Goal: Task Accomplishment & Management: Manage account settings

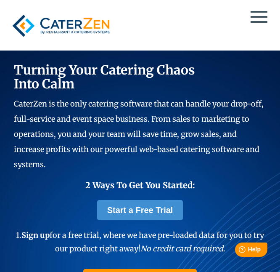
click at [273, 22] on div "Solutions Catering CRM Catering Sales Catering Management Catering Marketing Ca…" at bounding box center [140, 26] width 280 height 50
click at [259, 19] on div at bounding box center [139, 26] width 263 height 32
click at [256, 22] on span at bounding box center [259, 22] width 17 height 2
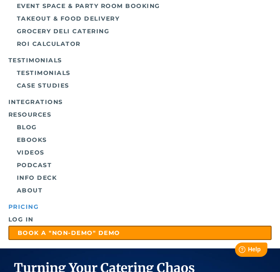
scroll to position [166, 0]
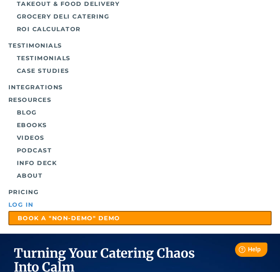
click at [22, 202] on link "Log in" at bounding box center [139, 204] width 263 height 13
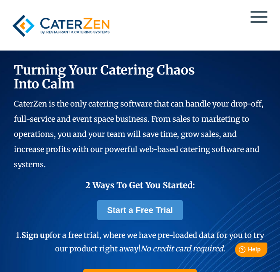
click at [254, 16] on div at bounding box center [139, 26] width 263 height 32
click at [257, 16] on div at bounding box center [139, 26] width 263 height 32
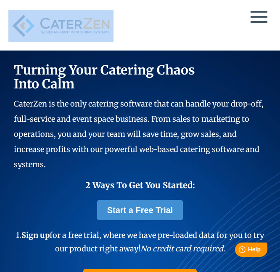
click at [254, 18] on div "Solutions Catering CRM Catering Sales Catering Management Catering Marketing Ca…" at bounding box center [140, 26] width 280 height 50
click at [255, 18] on div at bounding box center [139, 26] width 263 height 32
click at [202, 22] on div at bounding box center [139, 26] width 263 height 32
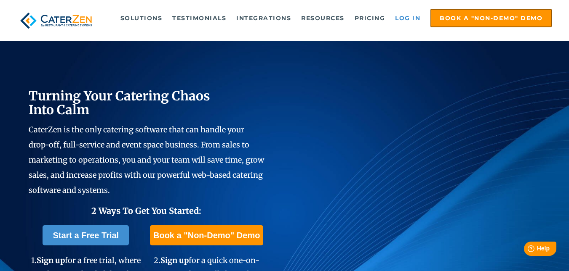
click at [280, 20] on link "Log in" at bounding box center [408, 18] width 34 height 17
